Goal: Information Seeking & Learning: Learn about a topic

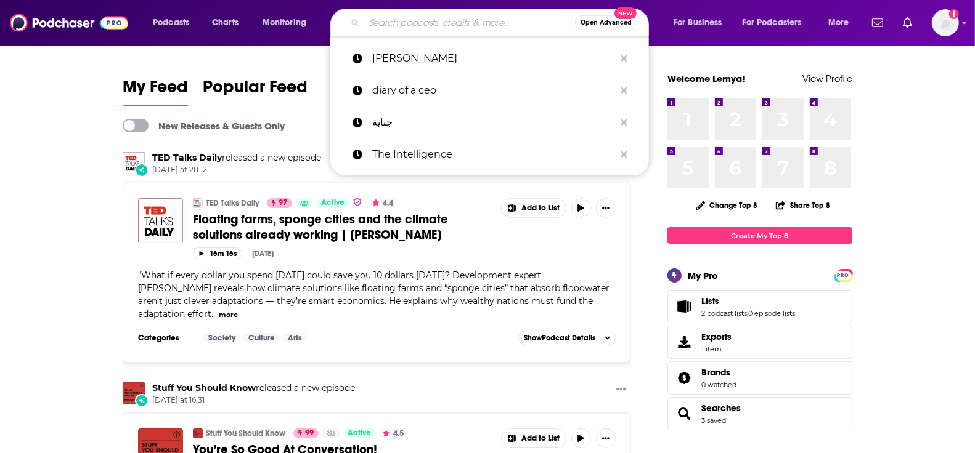
click at [403, 21] on input "Search podcasts, credits, & more..." at bounding box center [469, 23] width 211 height 20
type input "s"
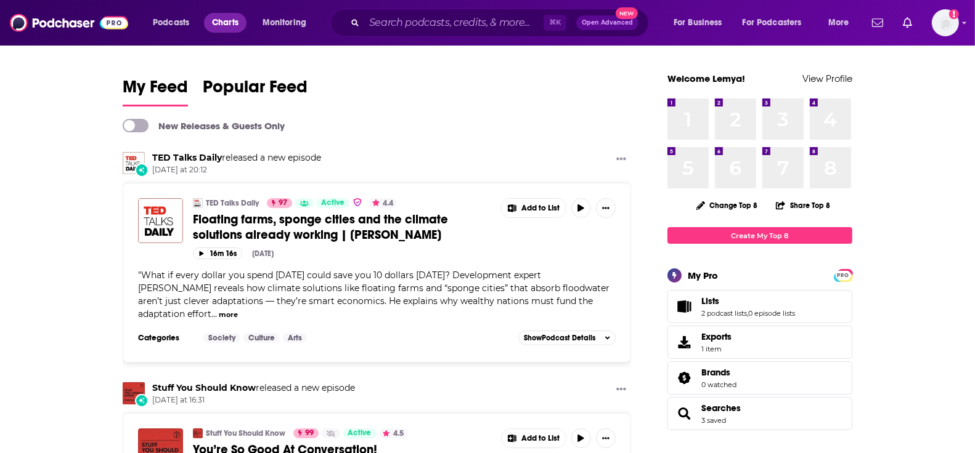
click at [223, 23] on span "Charts" at bounding box center [225, 22] width 26 height 17
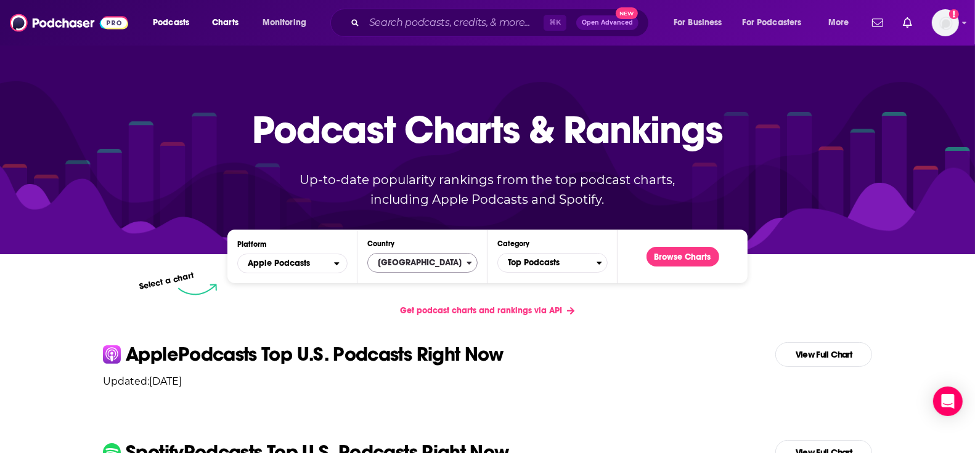
scroll to position [52, 0]
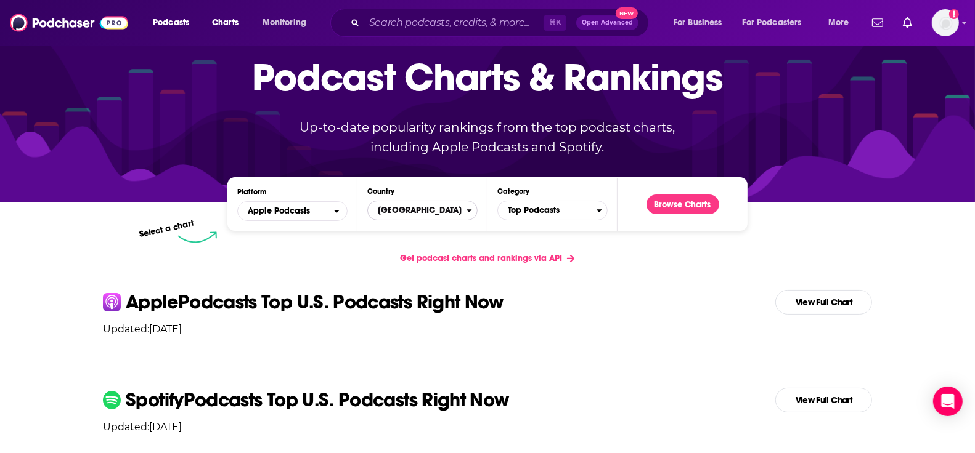
click at [457, 208] on span "[GEOGRAPHIC_DATA]" at bounding box center [417, 210] width 99 height 21
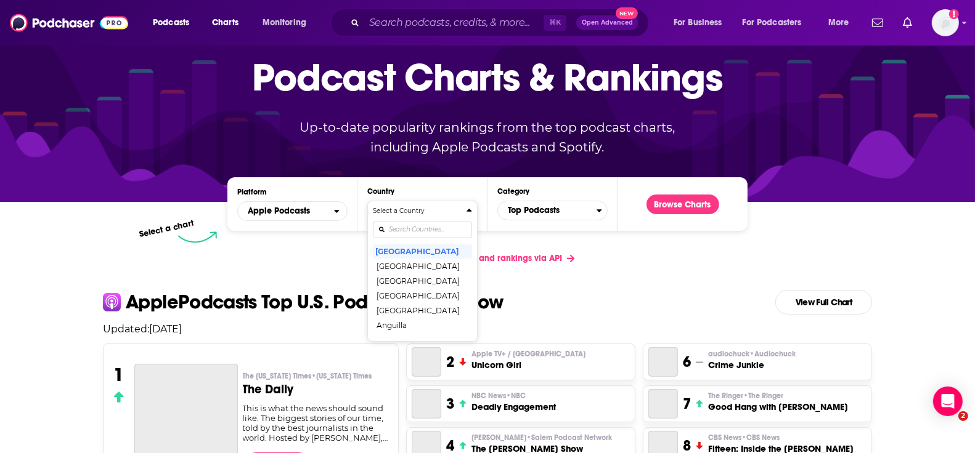
scroll to position [0, 0]
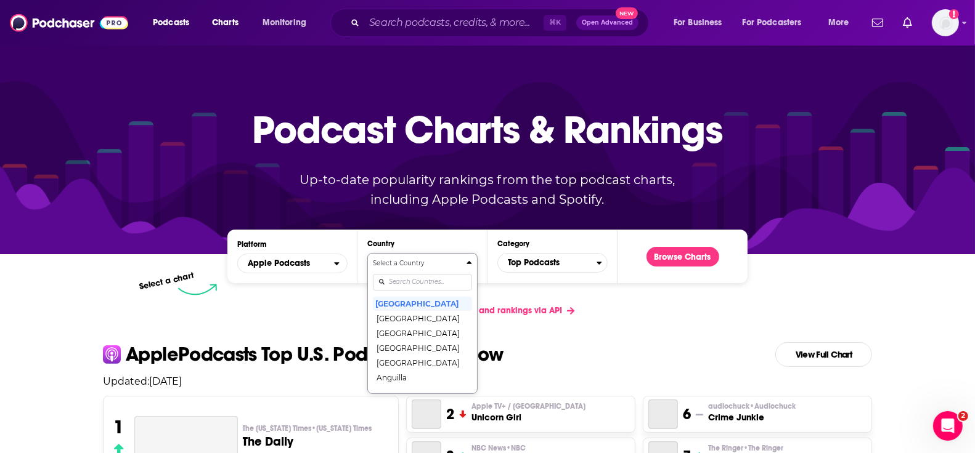
click at [414, 278] on input "Countries" at bounding box center [422, 282] width 99 height 17
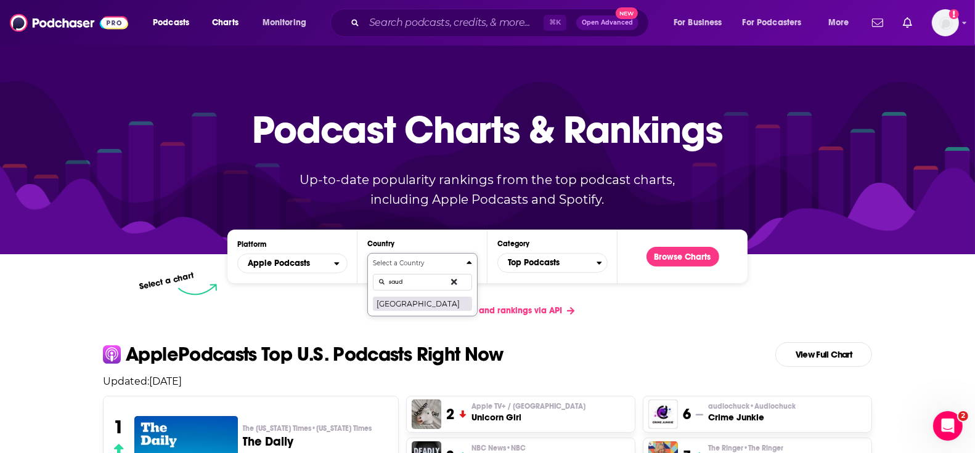
type input "saud"
click at [403, 302] on button "[GEOGRAPHIC_DATA]" at bounding box center [422, 303] width 99 height 15
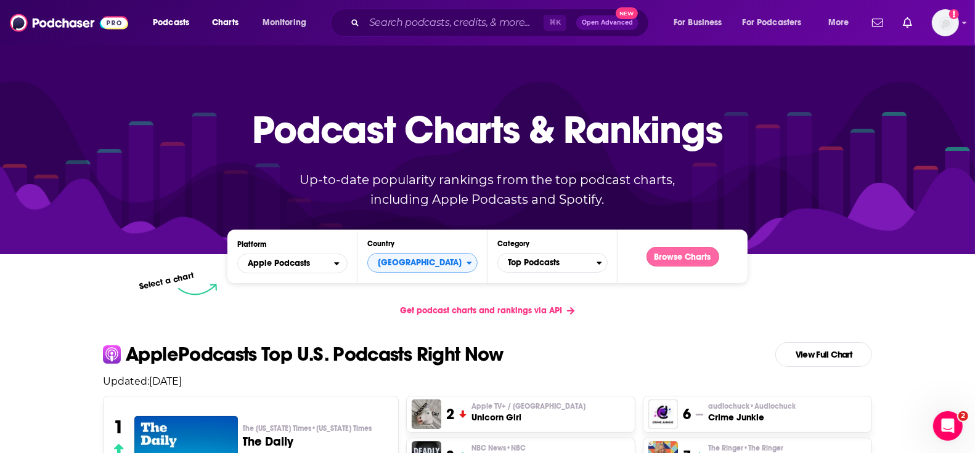
click at [676, 251] on button "Browse Charts" at bounding box center [682, 257] width 73 height 20
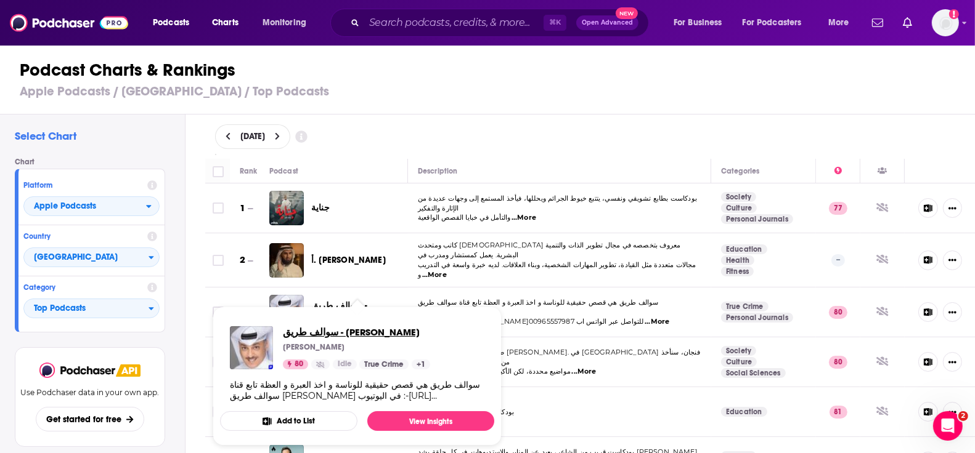
drag, startPoint x: 402, startPoint y: 335, endPoint x: 319, endPoint y: 331, distance: 82.6
click at [319, 331] on span "سوالف طريق - [PERSON_NAME]" at bounding box center [356, 333] width 147 height 12
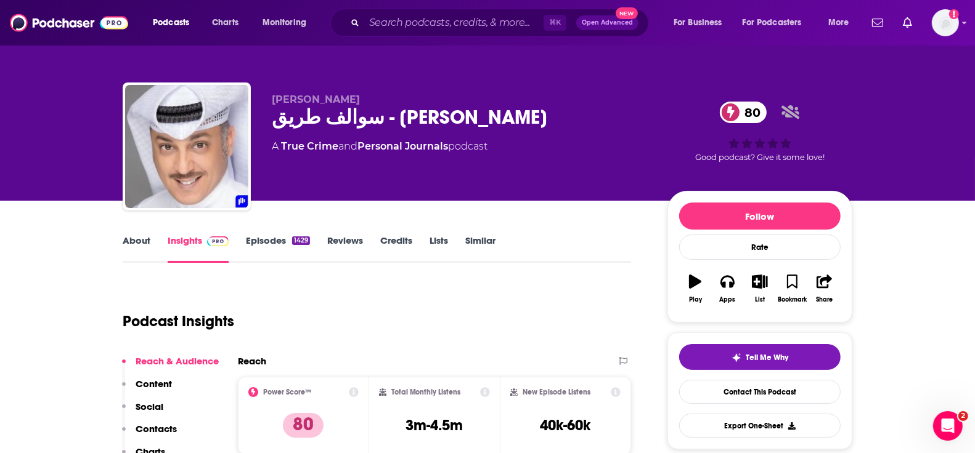
drag, startPoint x: 502, startPoint y: 123, endPoint x: 272, endPoint y: 123, distance: 229.8
click at [272, 123] on div "سوالف طريق - [PERSON_NAME] 80" at bounding box center [460, 117] width 376 height 24
copy h2 "سوالف طريق - [PERSON_NAME]"
